Goal: Information Seeking & Learning: Check status

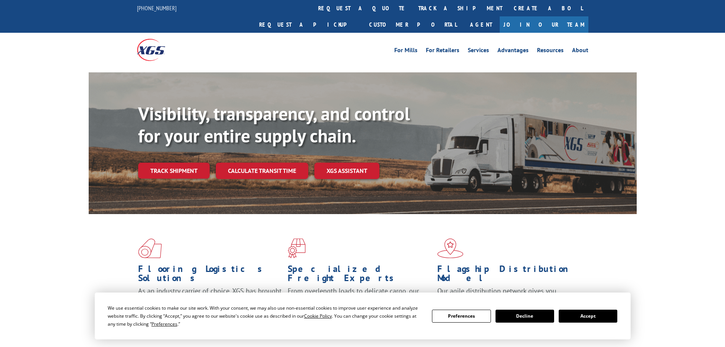
click at [412, 10] on link "track a shipment" at bounding box center [459, 8] width 95 height 16
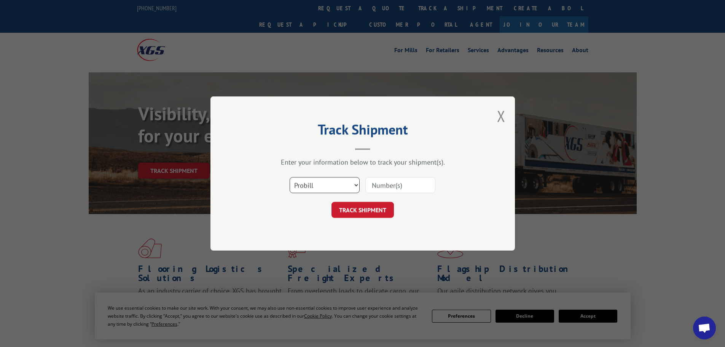
drag, startPoint x: 347, startPoint y: 184, endPoint x: 309, endPoint y: 187, distance: 38.2
click at [344, 183] on select "Select category... Probill BOL PO" at bounding box center [325, 185] width 70 height 16
select select "po"
click at [290, 177] on select "Select category... Probill BOL PO" at bounding box center [325, 185] width 70 height 16
paste input "29549382"
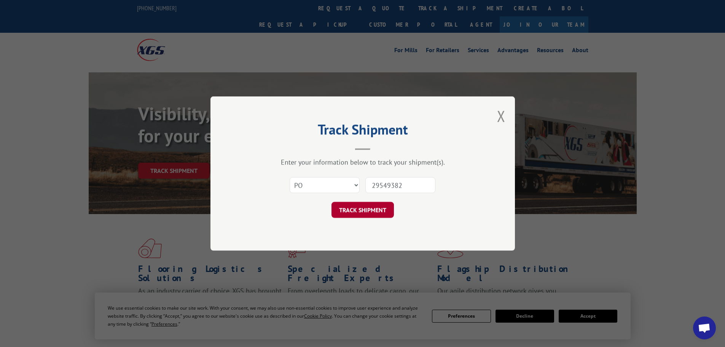
type input "29549382"
click at [363, 210] on button "TRACK SHIPMENT" at bounding box center [362, 210] width 62 height 16
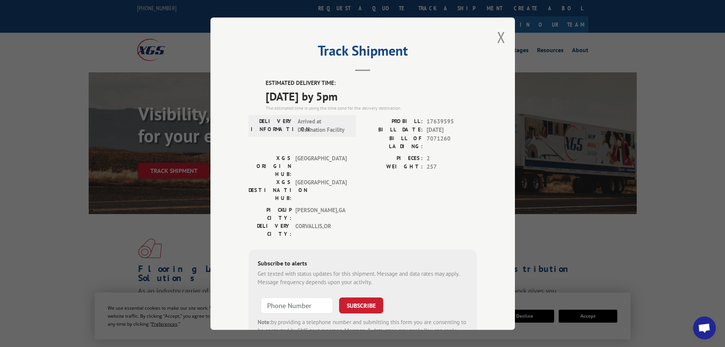
drag, startPoint x: 252, startPoint y: 97, endPoint x: 372, endPoint y: 97, distance: 119.8
click at [372, 97] on div "ESTIMATED DELIVERY TIME: [DATE] by 5pm The estimated time is using the time zon…" at bounding box center [362, 216] width 228 height 274
copy span "[DATE] by 5pm"
